Goal: Transaction & Acquisition: Purchase product/service

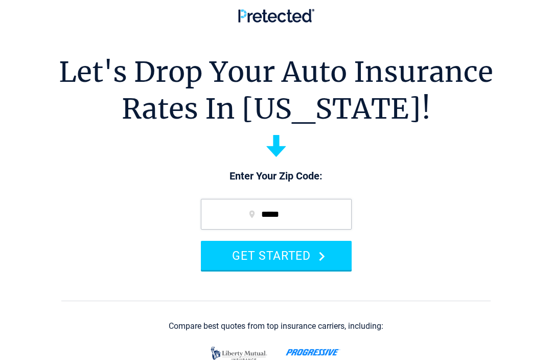
type input "*****"
click at [281, 255] on button "GET STARTED" at bounding box center [276, 255] width 151 height 29
click at [288, 252] on button "GET STARTED" at bounding box center [276, 255] width 151 height 29
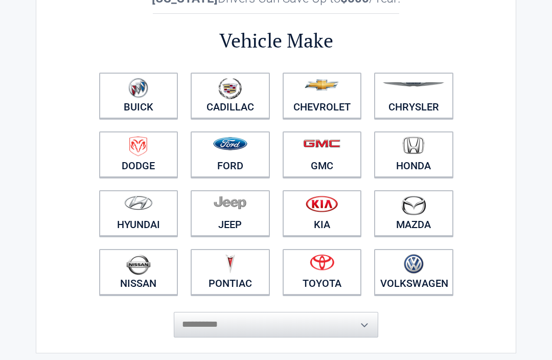
scroll to position [65, 0]
click at [331, 200] on img at bounding box center [322, 204] width 32 height 17
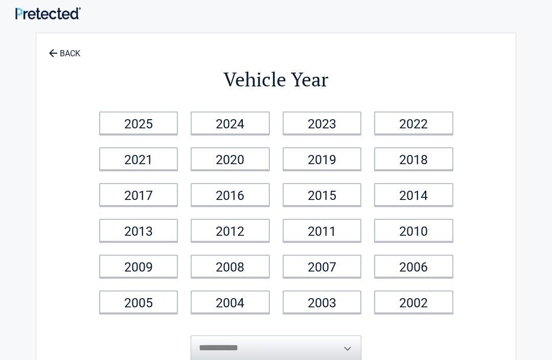
scroll to position [0, 0]
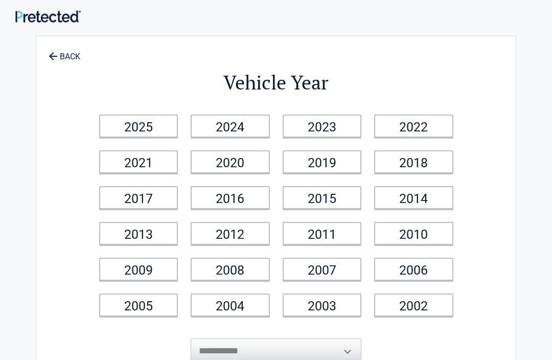
click at [235, 199] on link "2016" at bounding box center [230, 197] width 79 height 23
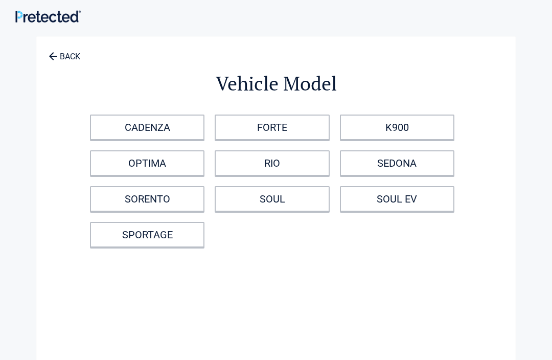
click at [155, 197] on link "SORENTO" at bounding box center [147, 199] width 115 height 26
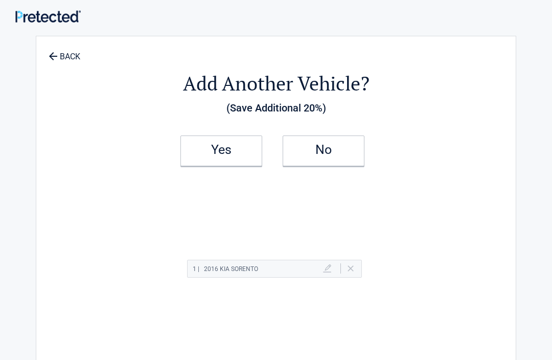
click at [233, 151] on h2 "Yes" at bounding box center [221, 149] width 60 height 7
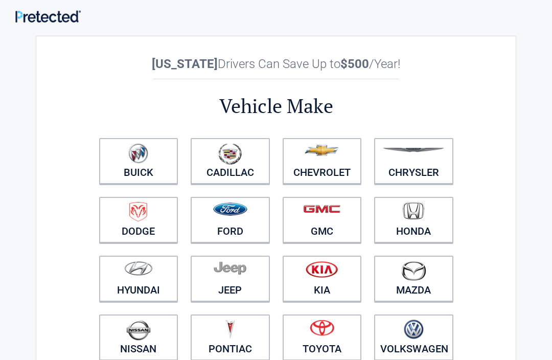
click at [327, 330] on img at bounding box center [322, 328] width 25 height 16
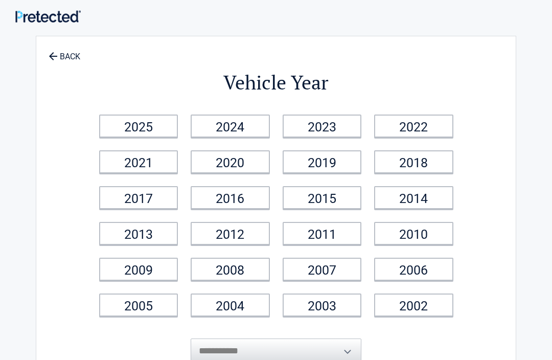
click at [241, 195] on link "2016" at bounding box center [230, 197] width 79 height 23
